Goal: Browse casually

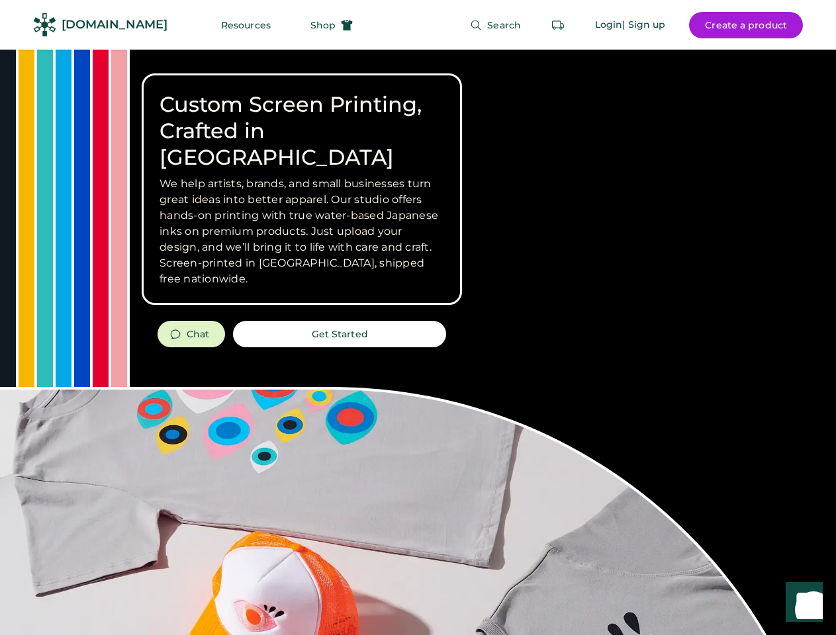
click at [418, 318] on div "Custom Screen Printing, Crafted in [GEOGRAPHIC_DATA] We help artists, brands, a…" at bounding box center [418, 470] width 836 height 841
click at [418, 342] on div "Custom Screen Printing, Crafted in [GEOGRAPHIC_DATA] We help artists, brands, a…" at bounding box center [418, 470] width 836 height 841
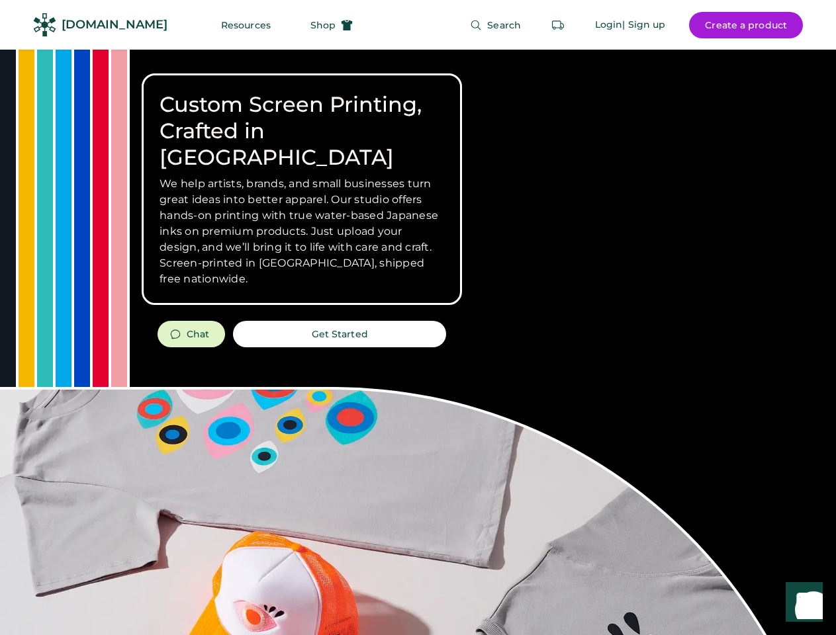
click at [418, 342] on div "Custom Screen Printing, Crafted in [GEOGRAPHIC_DATA] We help artists, brands, a…" at bounding box center [418, 470] width 836 height 841
click at [302, 189] on h3 "We help artists, brands, and small businesses turn great ideas into better appa…" at bounding box center [302, 231] width 285 height 111
click at [302, 176] on h3 "We help artists, brands, and small businesses turn great ideas into better appa…" at bounding box center [302, 231] width 285 height 111
click at [302, 118] on h1 "Custom Screen Printing, Crafted in [GEOGRAPHIC_DATA]" at bounding box center [302, 130] width 285 height 79
